Goal: Information Seeking & Learning: Learn about a topic

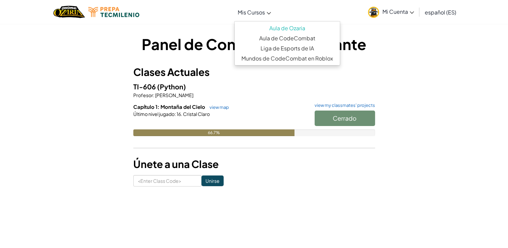
click at [253, 11] on span "Mis Cursos" at bounding box center [251, 12] width 27 height 7
click at [388, 13] on span "Mi Cuenta" at bounding box center [399, 11] width 32 height 7
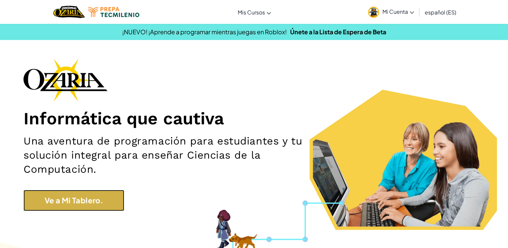
click at [104, 205] on link "Ve a Mi Tablero." at bounding box center [74, 200] width 101 height 21
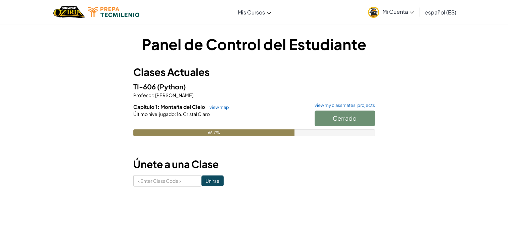
click at [167, 107] on span "Capítulo 1: Montaña del Cielo" at bounding box center [169, 107] width 73 height 6
click at [216, 108] on link "view map" at bounding box center [217, 107] width 23 height 5
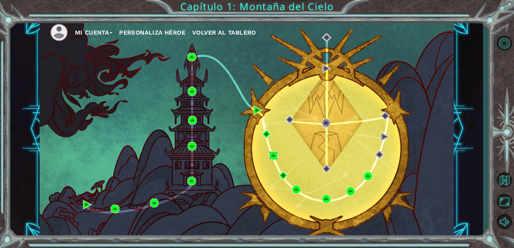
click at [273, 154] on img at bounding box center [273, 155] width 9 height 9
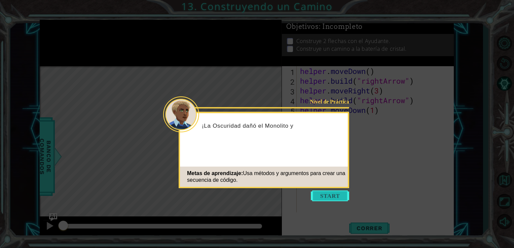
click at [333, 193] on button "Start" at bounding box center [330, 196] width 38 height 11
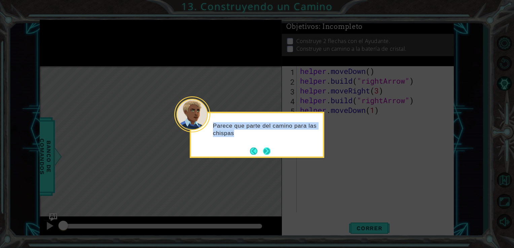
drag, startPoint x: 271, startPoint y: 158, endPoint x: 269, endPoint y: 153, distance: 5.1
click at [269, 153] on div "Parece que parte del camino para las chispas" at bounding box center [257, 135] width 134 height 46
click at [269, 153] on button "Next" at bounding box center [266, 151] width 8 height 8
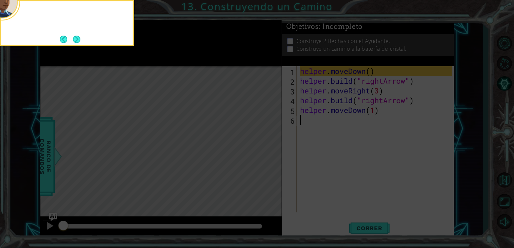
click at [269, 153] on icon at bounding box center [257, 124] width 514 height 248
drag, startPoint x: 269, startPoint y: 153, endPoint x: 130, endPoint y: 30, distance: 185.0
click at [130, 30] on body "1 ההההההההההההההההההההההההההההההההההההההההההההההההההההההההההההההההההההההההההההה…" at bounding box center [257, 124] width 514 height 248
drag, startPoint x: 130, startPoint y: 30, endPoint x: 80, endPoint y: 35, distance: 51.0
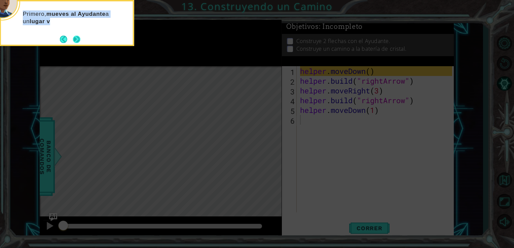
click at [80, 35] on button "Next" at bounding box center [76, 39] width 8 height 8
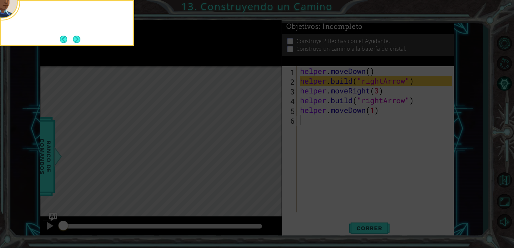
click at [80, 35] on footer at bounding box center [70, 39] width 21 height 10
click at [80, 35] on button "Next" at bounding box center [77, 39] width 8 height 8
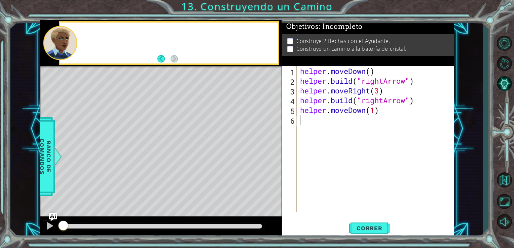
click at [80, 35] on div at bounding box center [178, 43] width 200 height 16
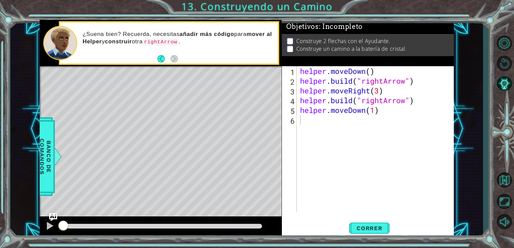
click at [188, 83] on div "Level Map" at bounding box center [195, 165] width 311 height 198
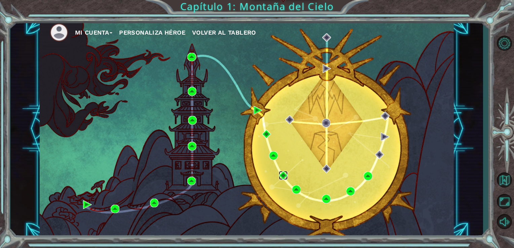
click at [281, 177] on img at bounding box center [283, 175] width 9 height 9
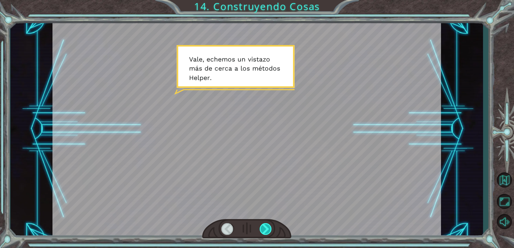
click at [266, 229] on div at bounding box center [265, 229] width 12 height 12
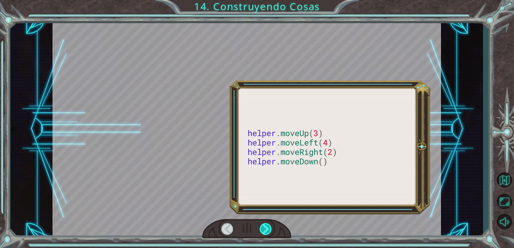
click at [266, 229] on div at bounding box center [265, 229] width 12 height 12
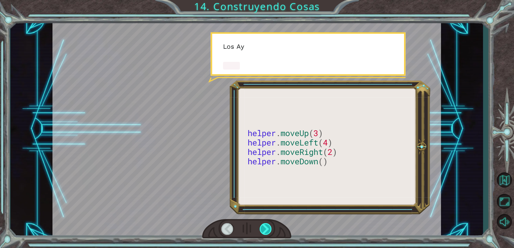
click at [266, 229] on div at bounding box center [265, 229] width 12 height 12
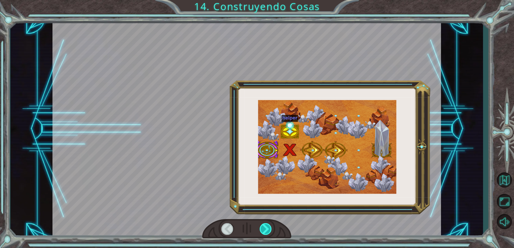
click at [266, 229] on div at bounding box center [265, 229] width 12 height 12
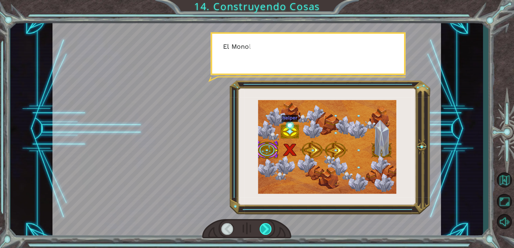
click at [266, 229] on div at bounding box center [265, 229] width 12 height 12
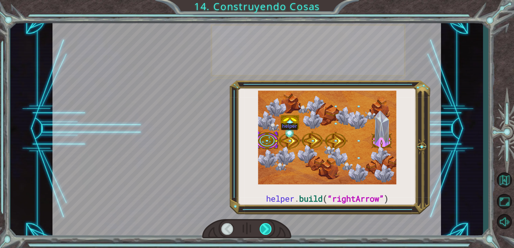
click at [266, 229] on div at bounding box center [265, 229] width 12 height 12
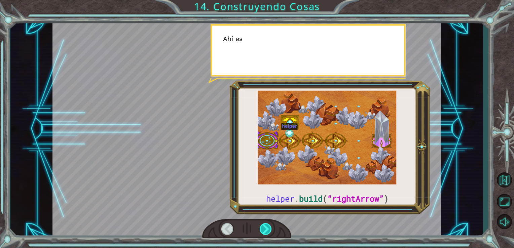
click at [266, 229] on div at bounding box center [265, 229] width 12 height 12
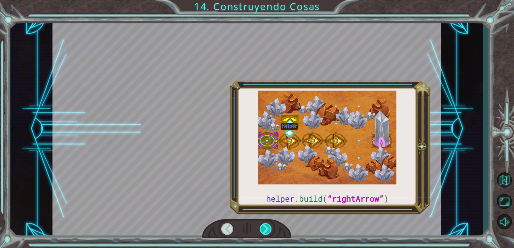
click at [266, 229] on div at bounding box center [265, 229] width 12 height 12
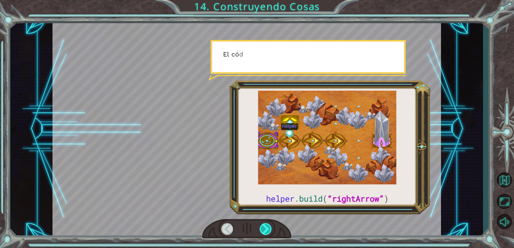
click at [266, 229] on div at bounding box center [265, 229] width 12 height 12
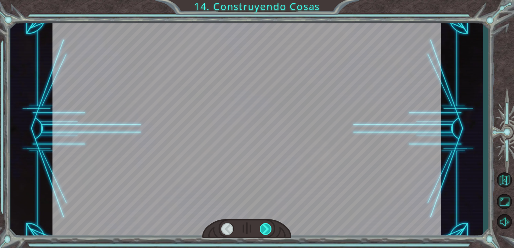
click at [266, 229] on div at bounding box center [265, 229] width 12 height 12
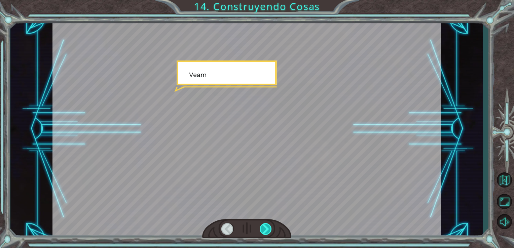
click at [266, 229] on div at bounding box center [265, 229] width 12 height 12
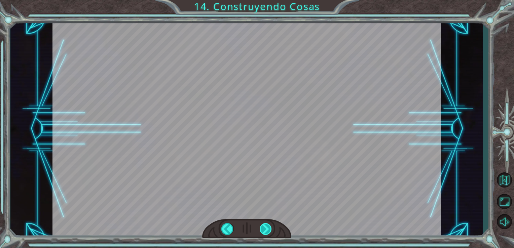
click at [266, 229] on div at bounding box center [265, 229] width 12 height 12
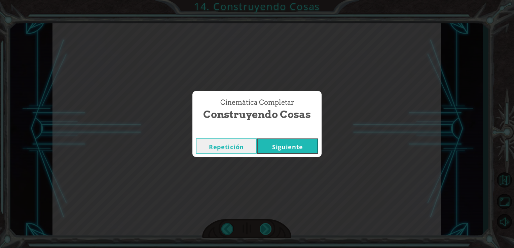
click at [266, 229] on div "Cinemática Completar Construyendo Cosas Repetición [GEOGRAPHIC_DATA]" at bounding box center [257, 124] width 514 height 248
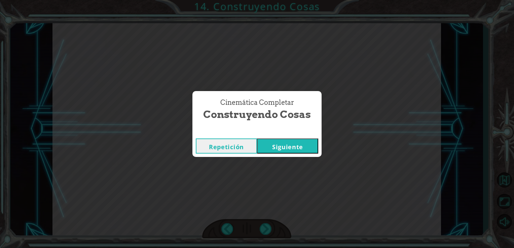
click at [266, 229] on div "Cinemática Completar Construyendo Cosas Repetición [GEOGRAPHIC_DATA]" at bounding box center [257, 124] width 514 height 248
drag, startPoint x: 266, startPoint y: 229, endPoint x: 288, endPoint y: 145, distance: 87.1
click at [288, 145] on button "Siguiente" at bounding box center [287, 145] width 61 height 15
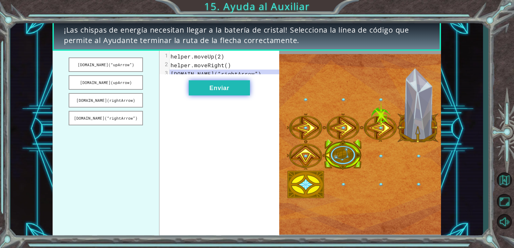
click at [230, 94] on button "Enviar" at bounding box center [219, 87] width 61 height 15
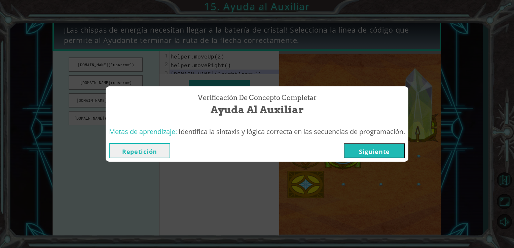
click at [326, 204] on div "Verificación de Concepto Completar Ayuda al Auxiliar Metas de aprendizaje: Iden…" at bounding box center [257, 124] width 514 height 248
click at [391, 151] on button "Siguiente" at bounding box center [373, 150] width 61 height 15
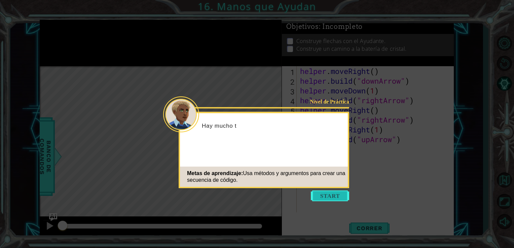
click at [320, 196] on button "Start" at bounding box center [330, 196] width 38 height 11
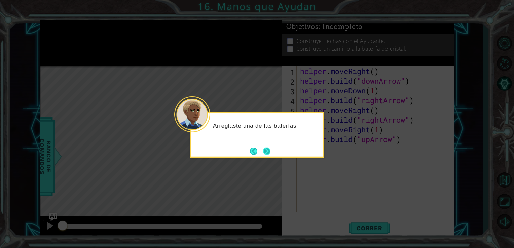
click at [263, 154] on button "Next" at bounding box center [267, 151] width 8 height 8
